Goal: Find specific page/section: Find specific page/section

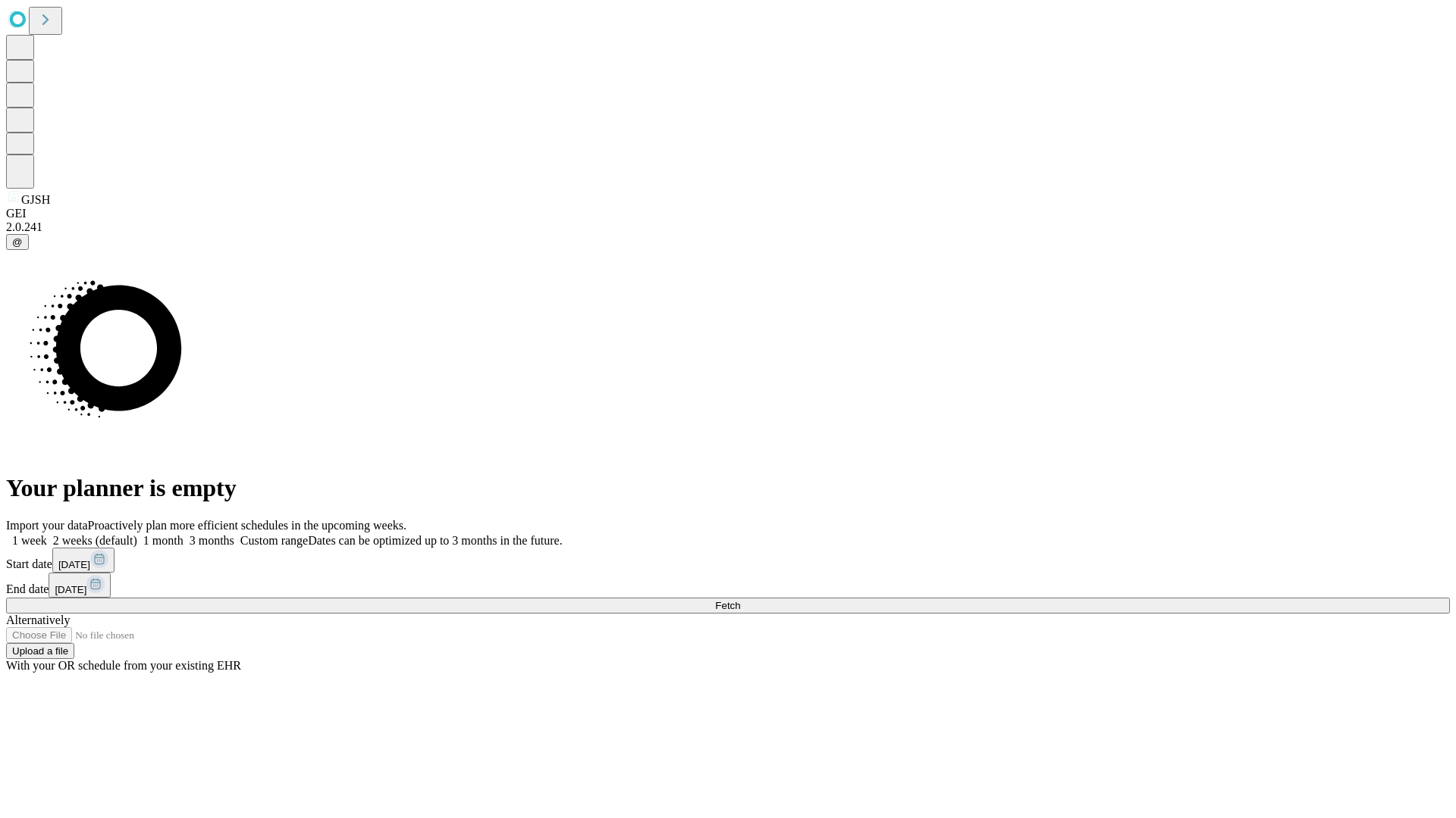
click at [740, 600] on span "Fetch" at bounding box center [727, 605] width 25 height 11
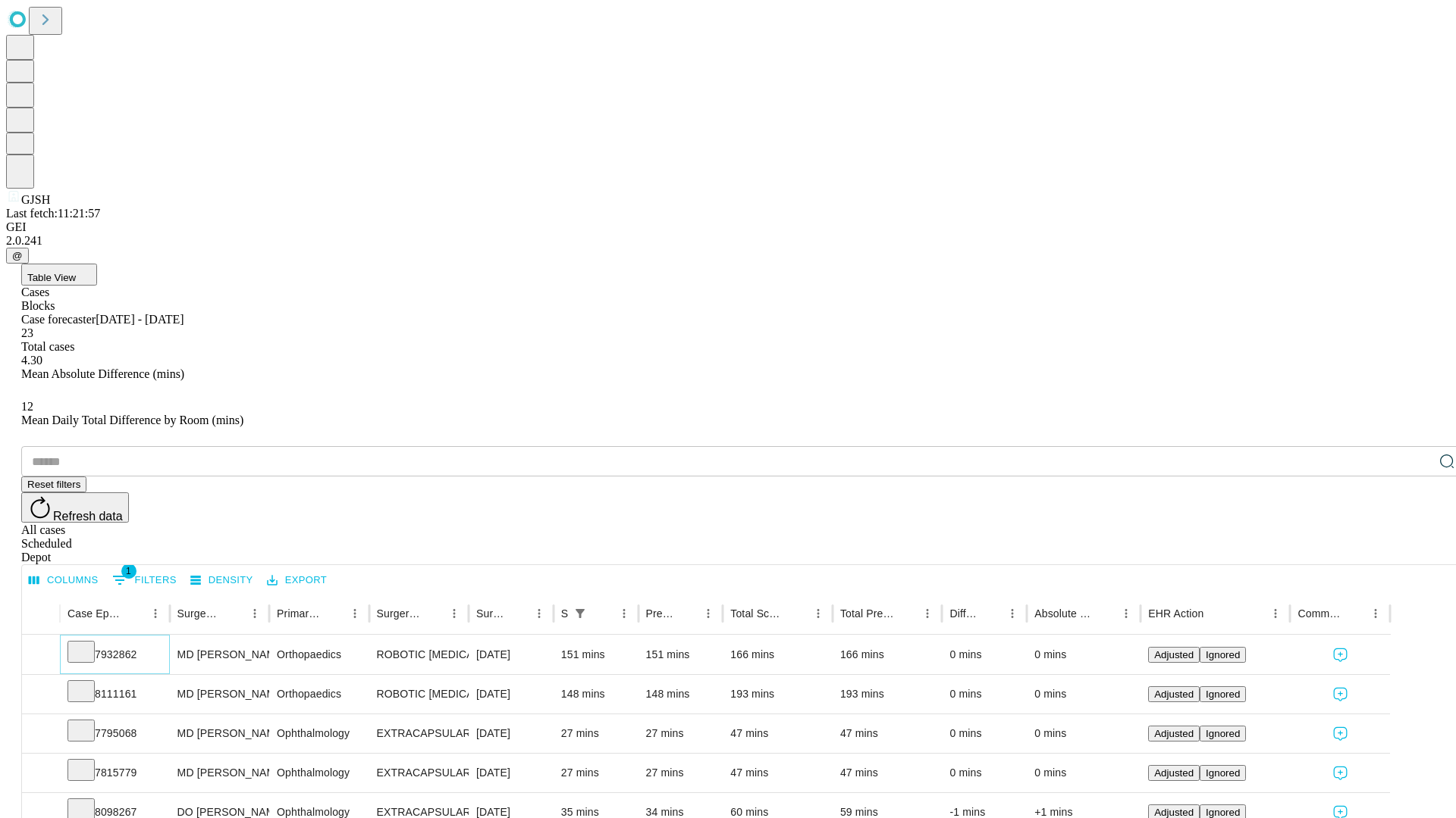
click at [89, 643] on icon at bounding box center [81, 651] width 16 height 15
